Goal: Transaction & Acquisition: Purchase product/service

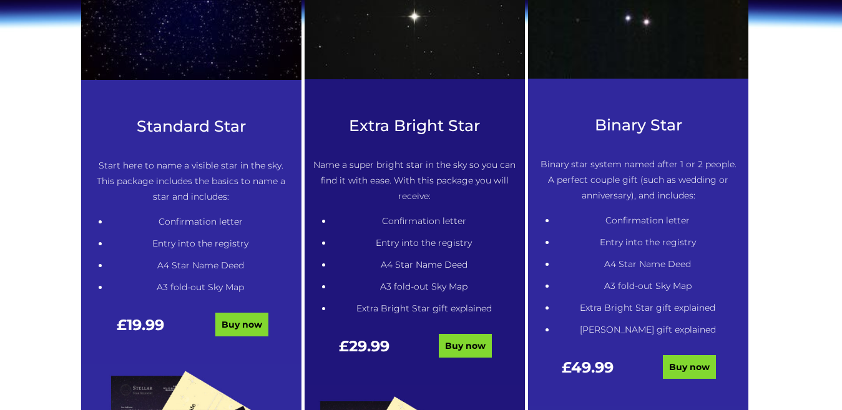
scroll to position [639, 0]
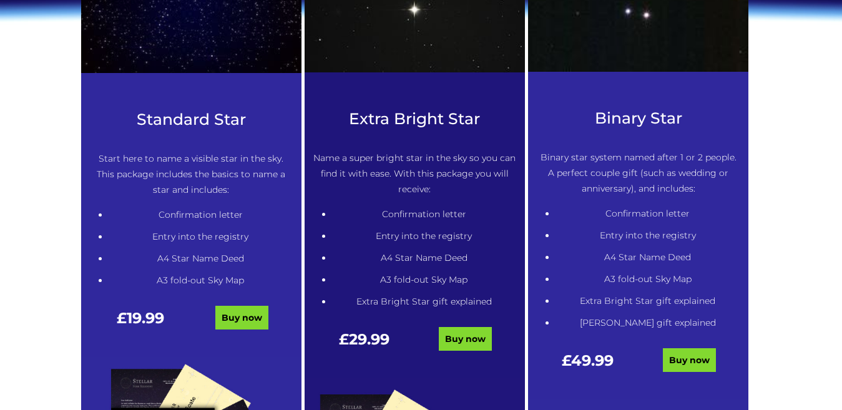
click at [393, 122] on h3 "Extra Bright Star" at bounding box center [414, 119] width 203 height 18
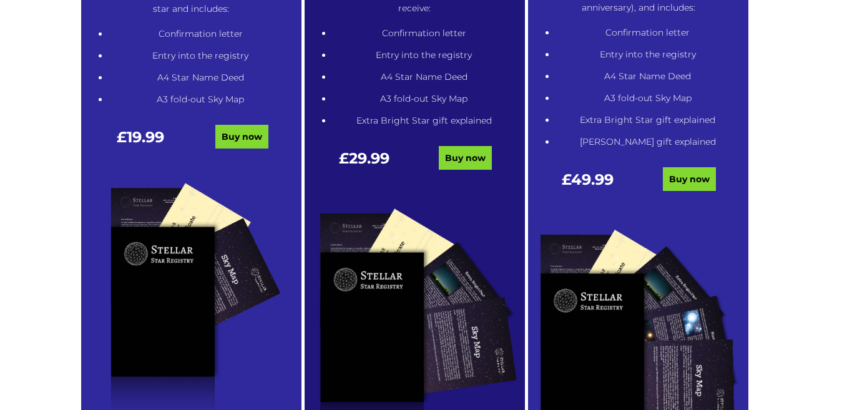
scroll to position [816, 0]
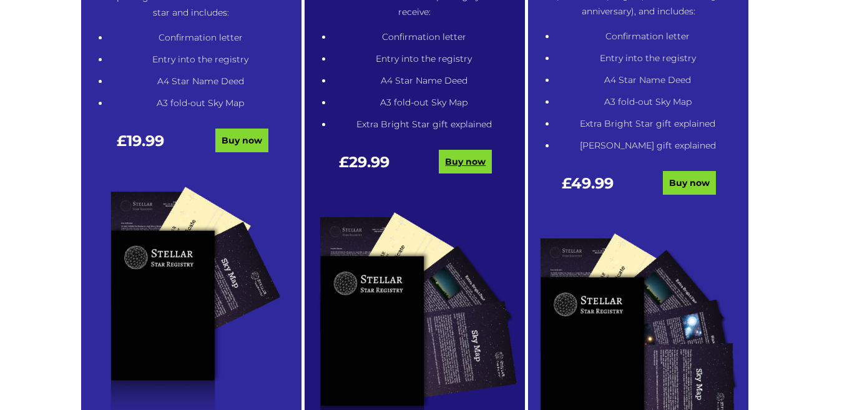
click at [465, 158] on link "Buy now" at bounding box center [465, 162] width 53 height 24
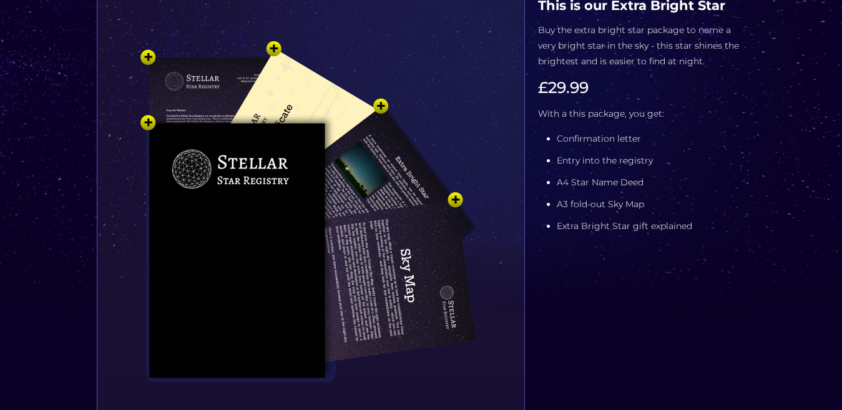
scroll to position [223, 0]
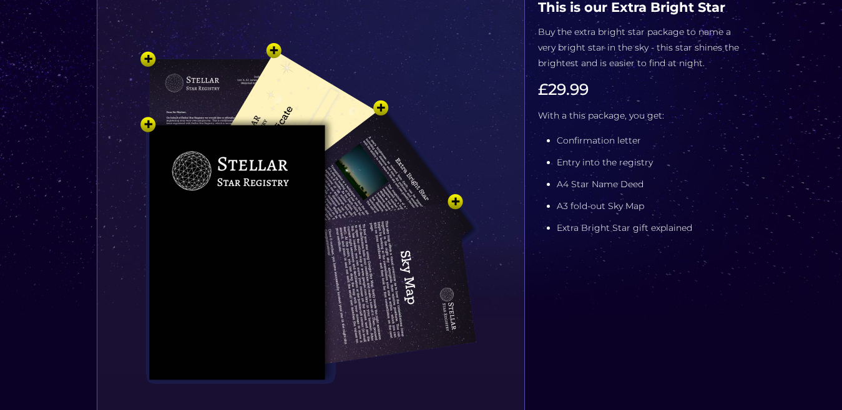
click at [308, 97] on img at bounding box center [311, 237] width 375 height 412
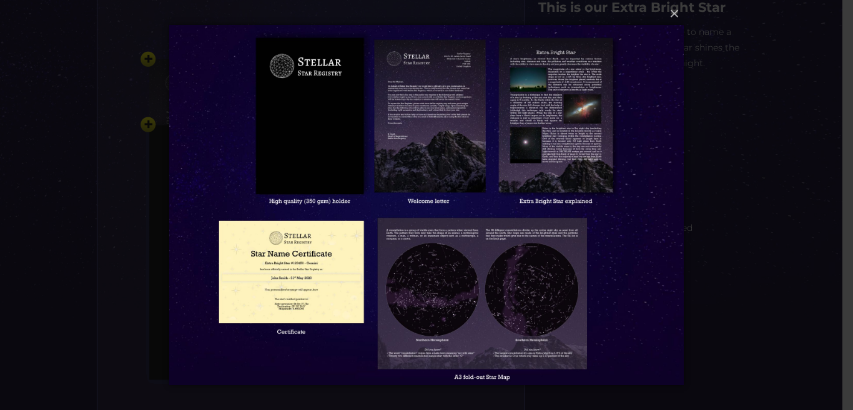
click at [301, 273] on img at bounding box center [426, 205] width 515 height 410
click at [150, 127] on div "× Loading..." at bounding box center [426, 205] width 853 height 410
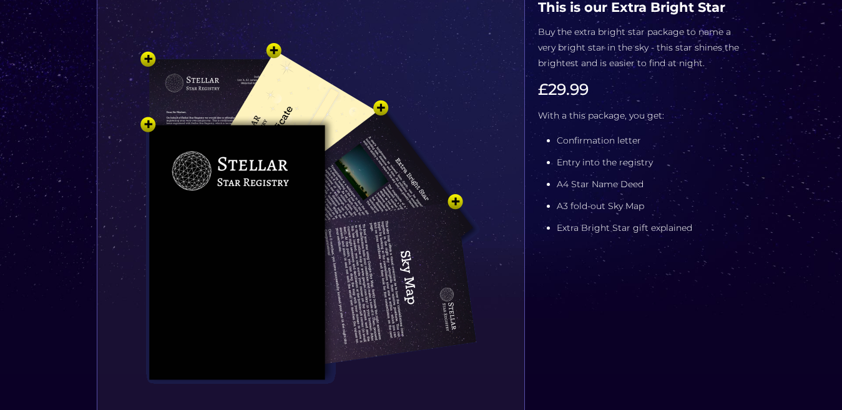
click at [352, 176] on img at bounding box center [311, 237] width 375 height 412
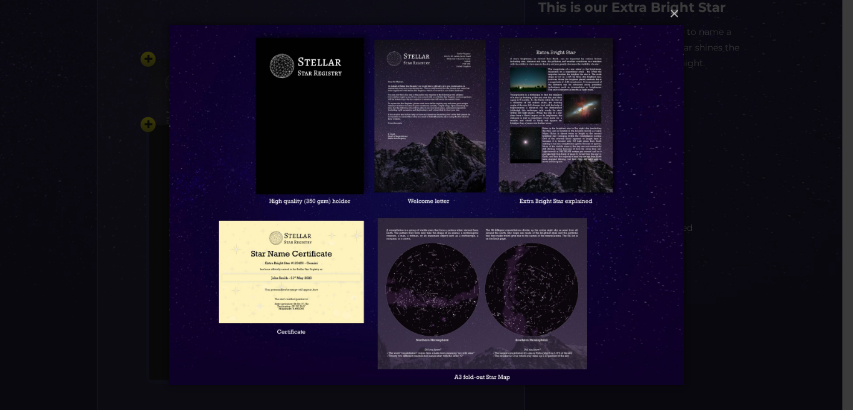
click at [315, 252] on img at bounding box center [426, 205] width 515 height 410
click at [270, 274] on img at bounding box center [426, 205] width 515 height 410
click at [150, 128] on div "× Loading..." at bounding box center [426, 205] width 853 height 410
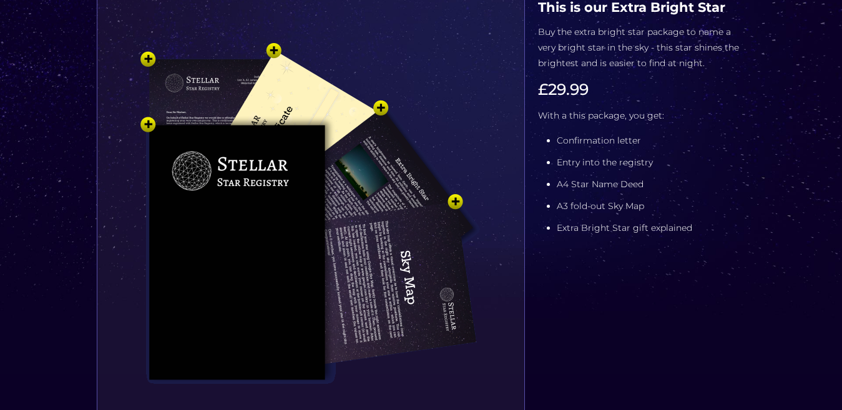
click at [272, 99] on img at bounding box center [311, 237] width 375 height 412
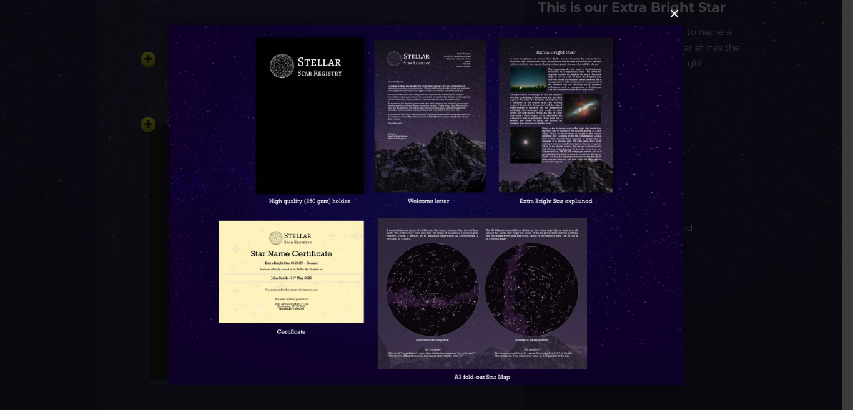
click at [674, 17] on button "×" at bounding box center [426, 13] width 515 height 27
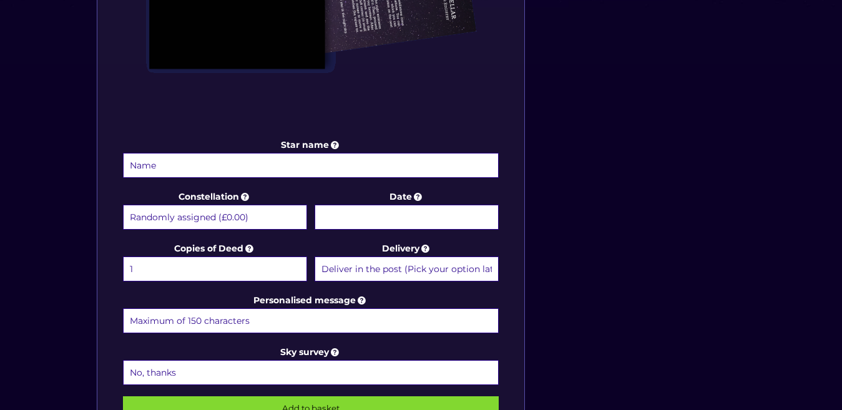
scroll to position [531, 0]
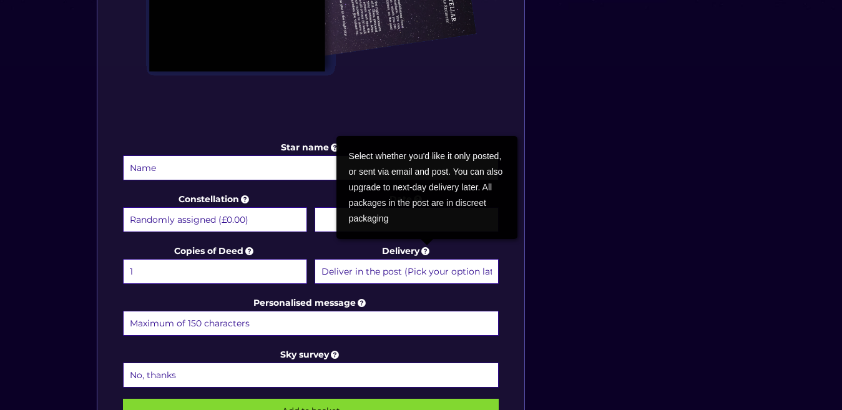
click at [425, 250] on icon at bounding box center [426, 250] width 12 height 11
click at [425, 259] on select "Deliver in the post (Pick your option later) Deliver in the post and by Email (…" at bounding box center [407, 271] width 184 height 25
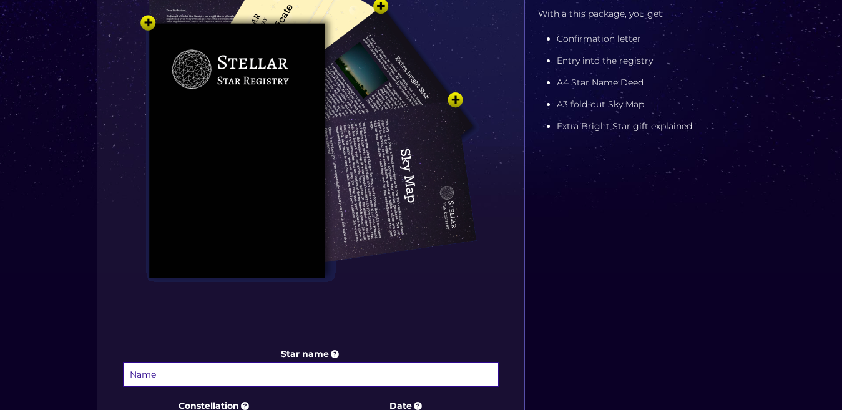
scroll to position [320, 0]
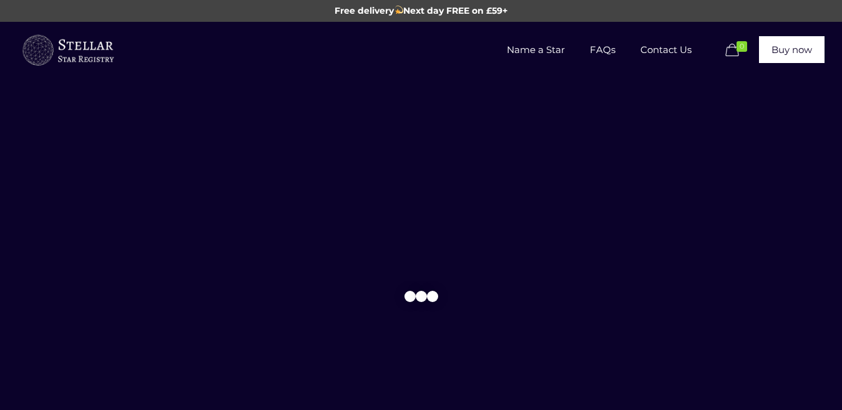
scroll to position [814, 0]
